Goal: Transaction & Acquisition: Purchase product/service

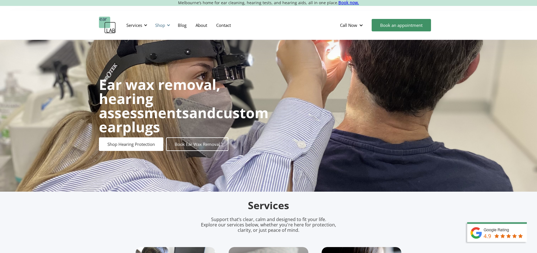
click at [169, 27] on div at bounding box center [169, 25] width 4 height 4
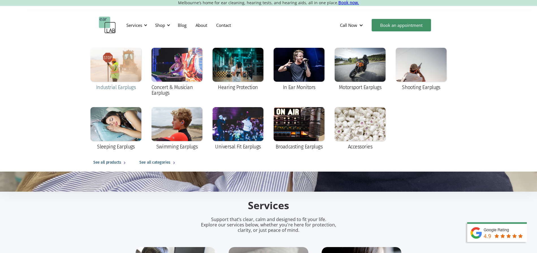
click at [132, 72] on div at bounding box center [116, 65] width 51 height 34
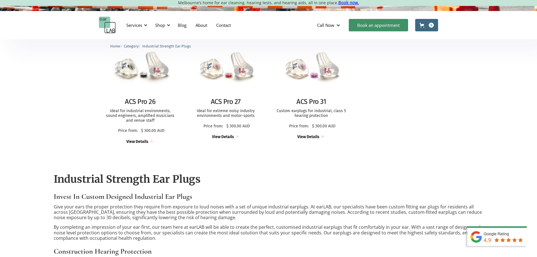
scroll to position [189, 0]
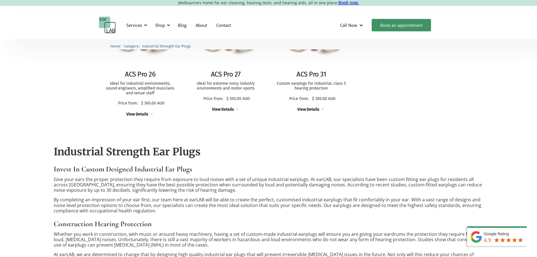
click at [309, 106] on div "Price from: $ 300.00 AUD" at bounding box center [312, 99] width 60 height 16
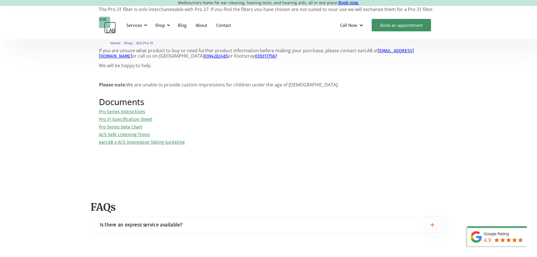
scroll to position [518, 0]
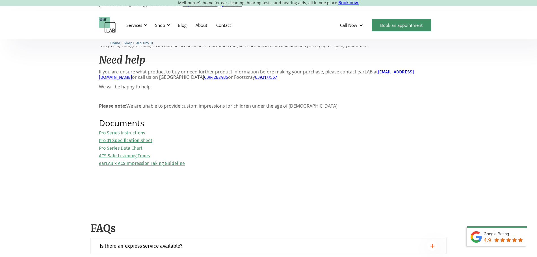
click at [130, 141] on link "Pro 31 Specification Sheet" at bounding box center [125, 140] width 53 height 5
